Goal: Task Accomplishment & Management: Complete application form

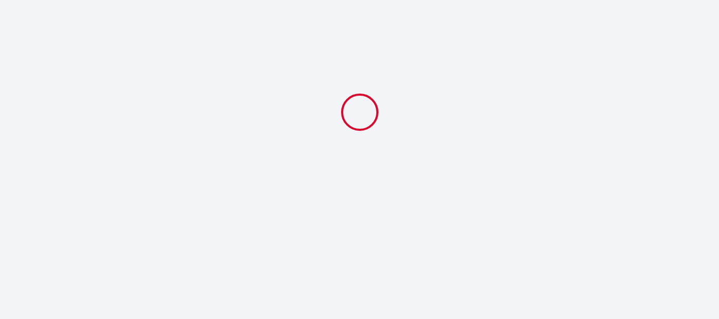
select select
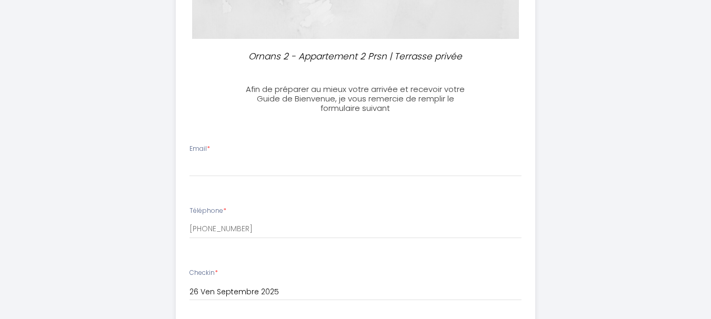
scroll to position [230, 0]
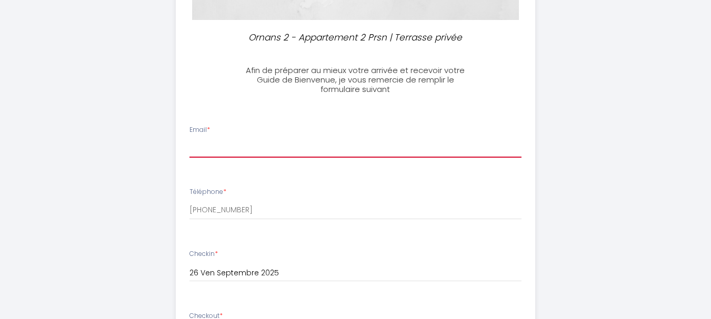
click at [212, 143] on input "Email *" at bounding box center [355, 148] width 332 height 19
type input "[EMAIL_ADDRESS][DOMAIN_NAME]"
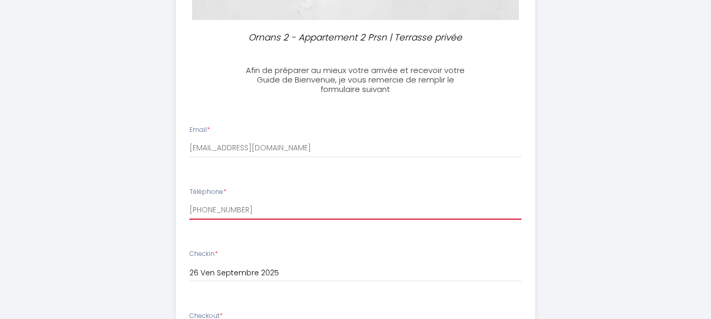
click at [247, 216] on input "[PHONE_NUMBER]" at bounding box center [355, 210] width 332 height 19
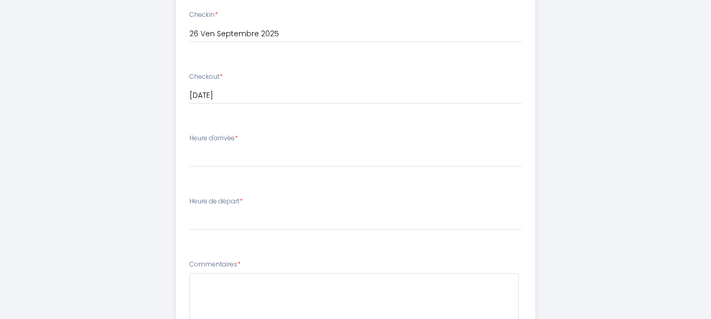
scroll to position [475, 0]
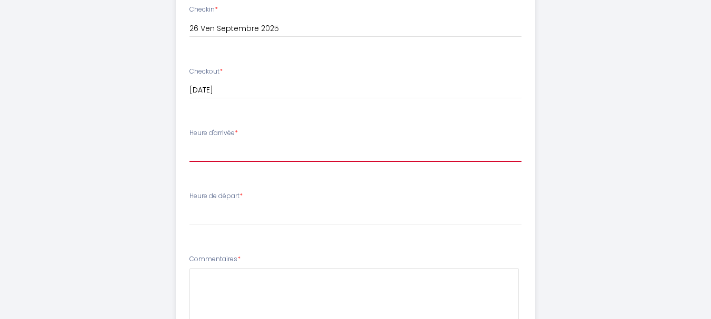
click at [255, 157] on select "16:00 16:30 17:00 17:30 18:00 18:30 19:00 19:30 20:00 20:30 21:00 21:30 22:00 2…" at bounding box center [355, 152] width 332 height 20
select select "16:00"
click at [189, 142] on select "16:00 16:30 17:00 17:30 18:00 18:30 19:00 19:30 20:00 20:30 21:00 21:30 22:00 2…" at bounding box center [355, 152] width 332 height 20
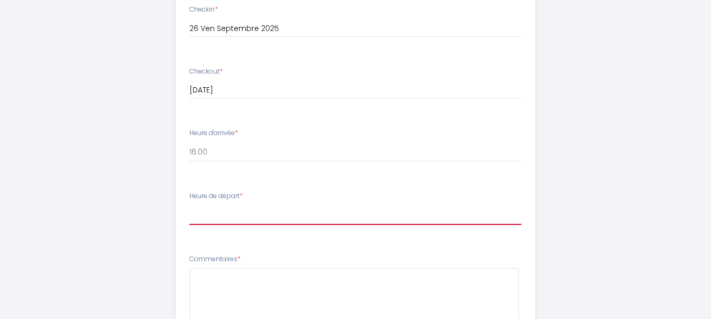
click at [281, 215] on select "00:00 00:30 01:00 01:30 02:00 02:30 03:00 03:30 04:00 04:30 05:00 05:30 06:00 0…" at bounding box center [355, 215] width 332 height 20
select select "11:00"
click at [189, 205] on select "00:00 00:30 01:00 01:30 02:00 02:30 03:00 03:30 04:00 04:30 05:00 05:30 06:00 0…" at bounding box center [355, 215] width 332 height 20
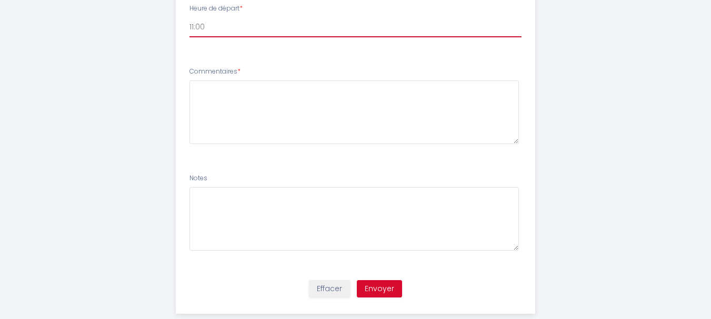
scroll to position [668, 0]
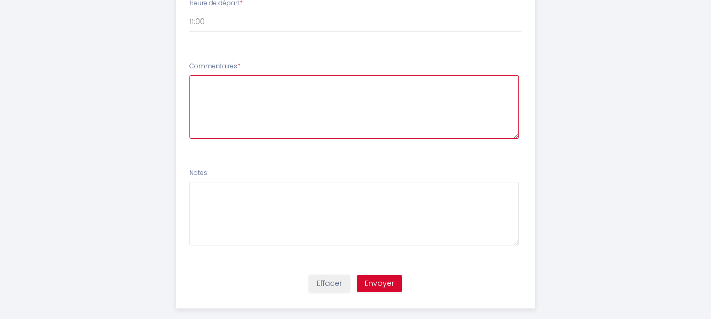
click at [206, 90] on textarea at bounding box center [353, 107] width 329 height 64
type textarea "où garer la voiture ?"
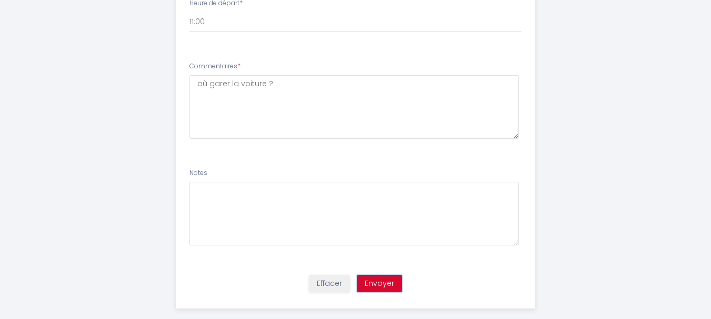
click at [389, 287] on button "Envoyer" at bounding box center [379, 284] width 45 height 18
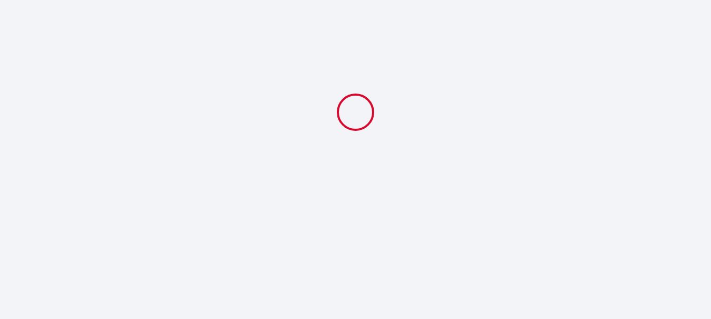
scroll to position [0, 0]
select select "11:00"
